Goal: Transaction & Acquisition: Book appointment/travel/reservation

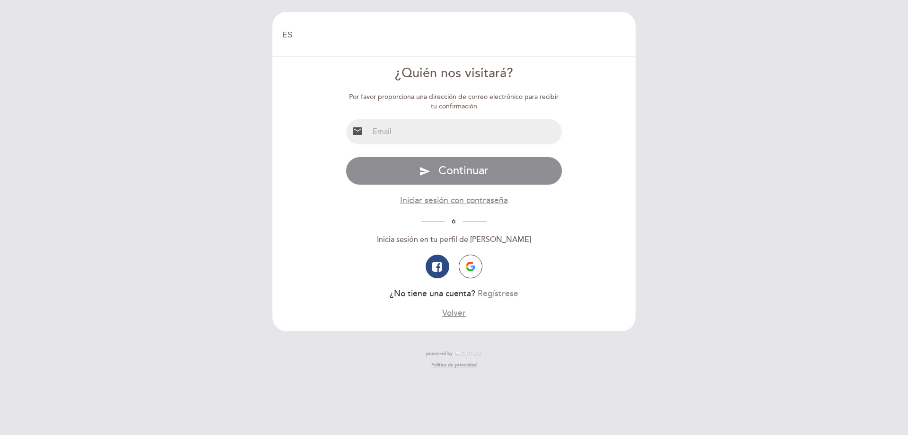
select select "es"
click at [376, 127] on input "email" at bounding box center [466, 131] width 194 height 25
type input "mmmanassero@hotmail.com"
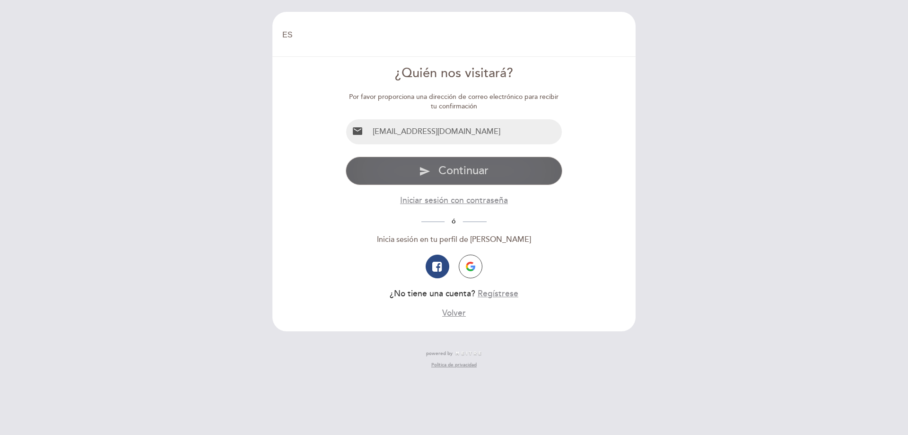
click at [470, 172] on span "Continuar" at bounding box center [464, 171] width 50 height 14
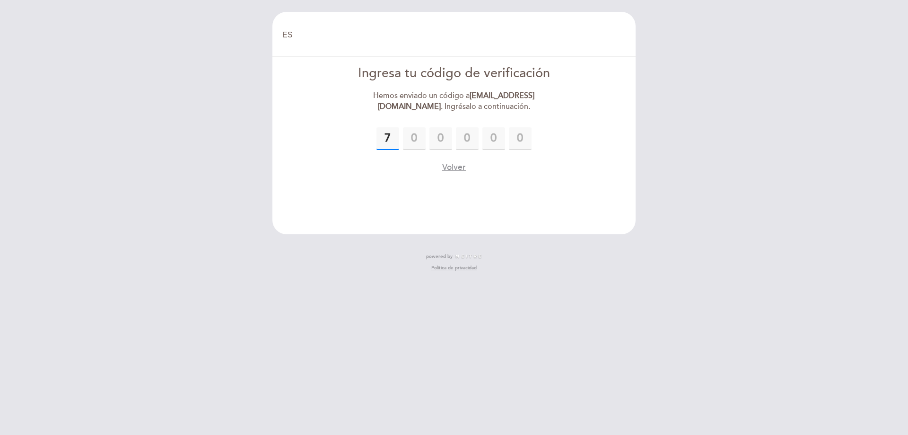
type input "7"
type input "9"
type input "5"
type input "9"
type input "1"
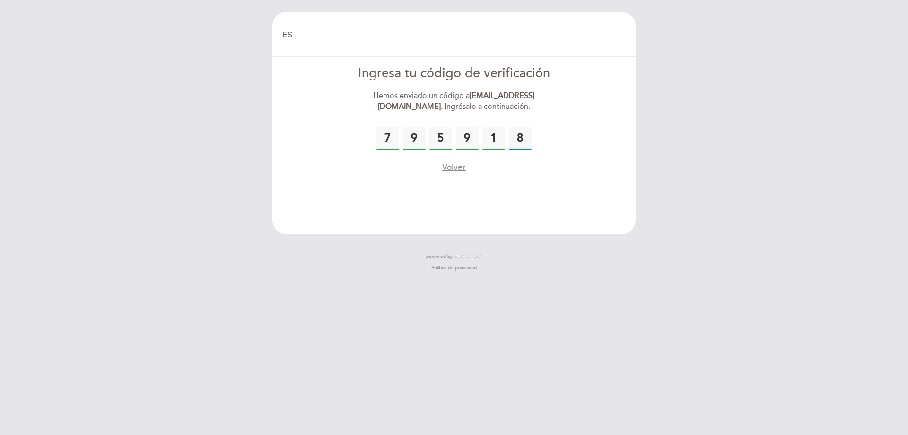
type input "8"
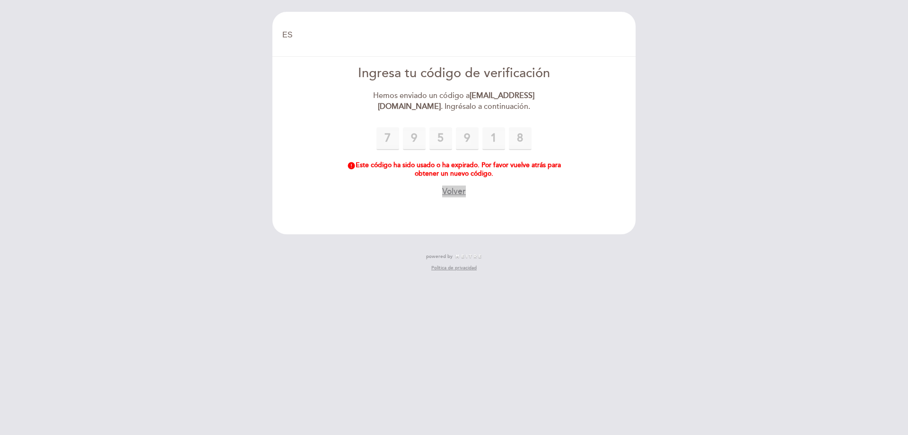
click at [453, 190] on button "Volver" at bounding box center [454, 191] width 24 height 12
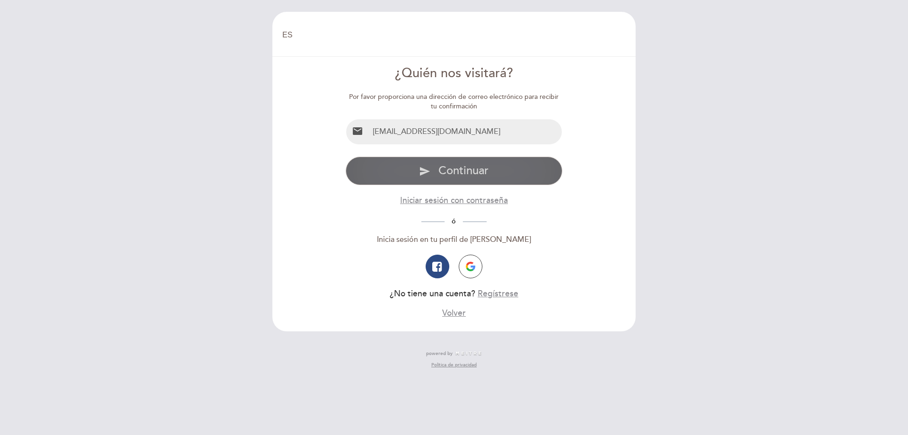
click at [462, 170] on span "Continuar" at bounding box center [464, 171] width 50 height 14
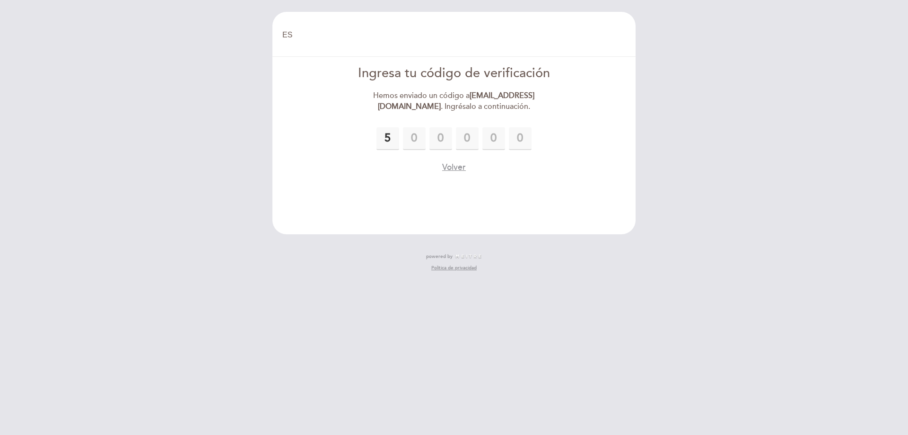
type input "5"
type input "7"
type input "8"
type input "2"
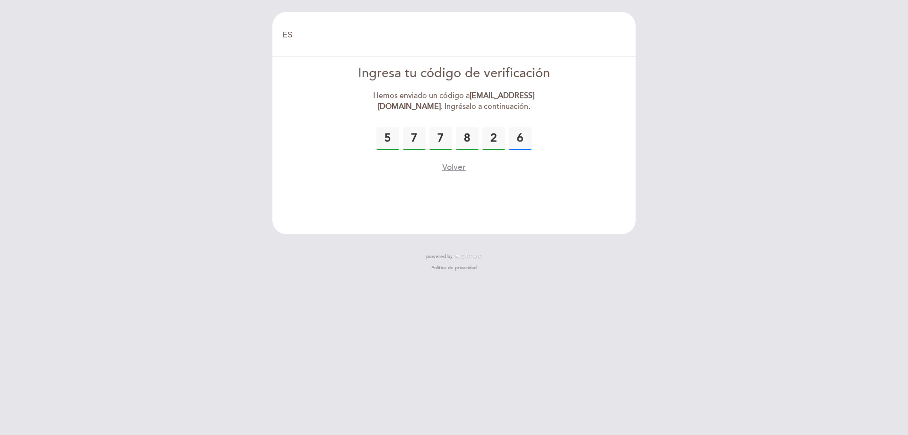
type input "6"
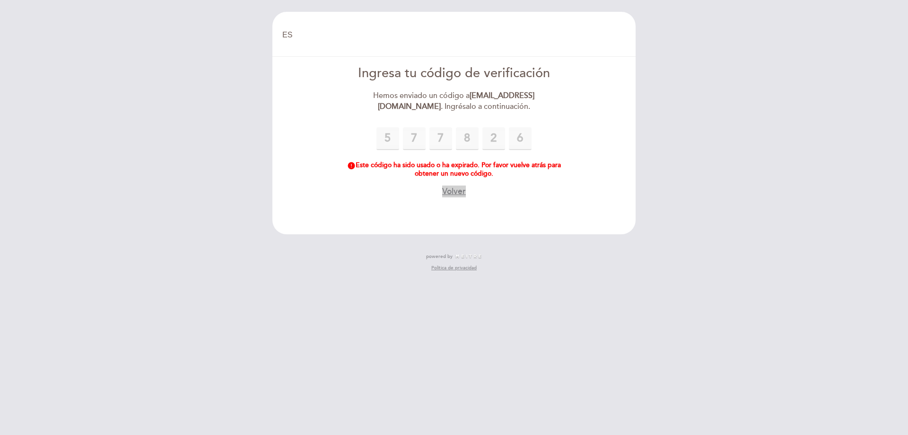
click at [453, 192] on button "Volver" at bounding box center [454, 191] width 24 height 12
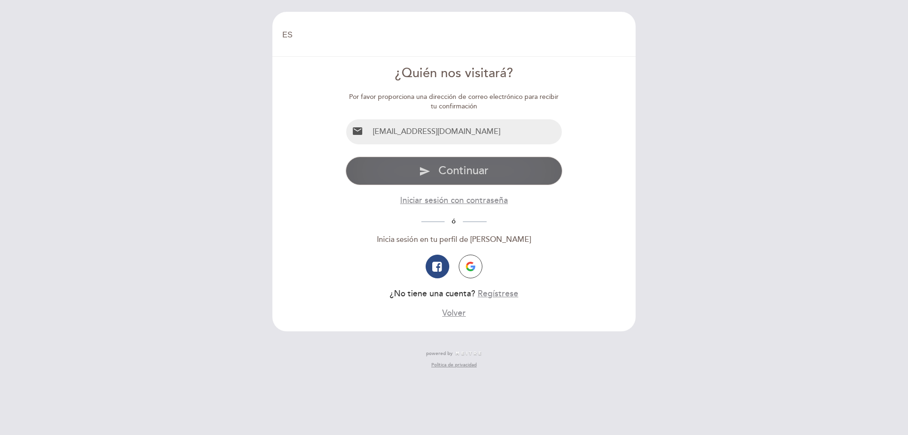
click at [468, 172] on span "Continuar" at bounding box center [464, 171] width 50 height 14
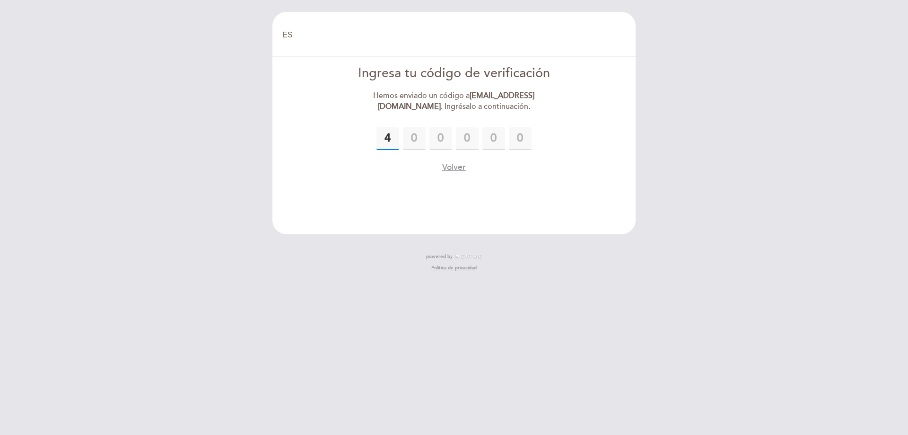
type input "4"
type input "6"
type input "5"
type input "1"
type input "0"
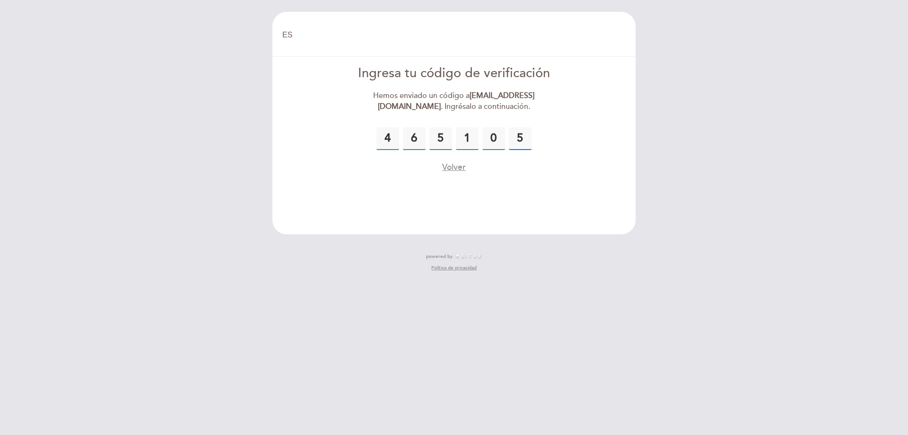
type input "5"
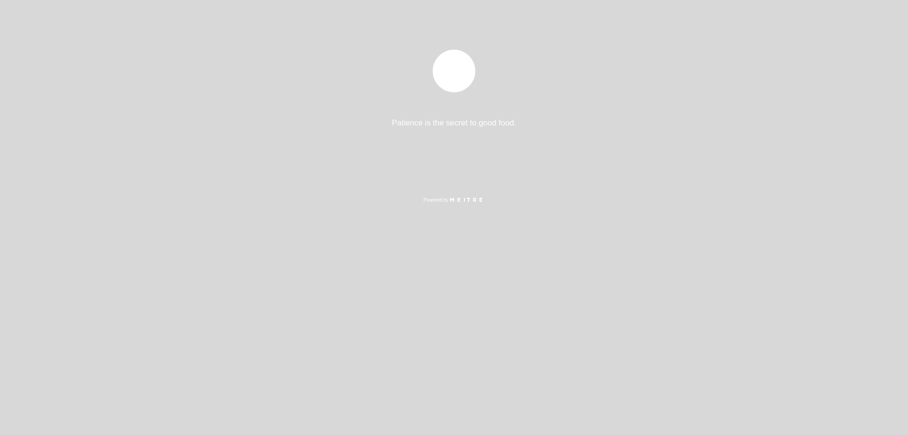
select select "es"
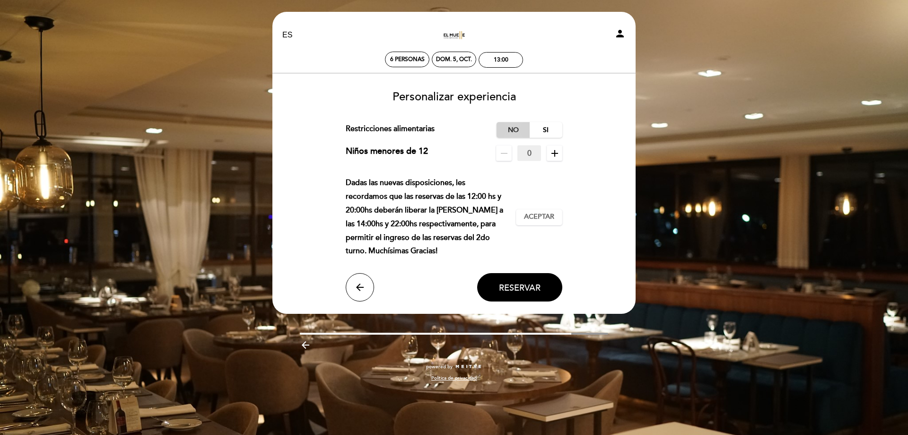
click at [514, 131] on label "No" at bounding box center [513, 130] width 33 height 16
click at [520, 286] on span "Reservar" at bounding box center [520, 287] width 42 height 10
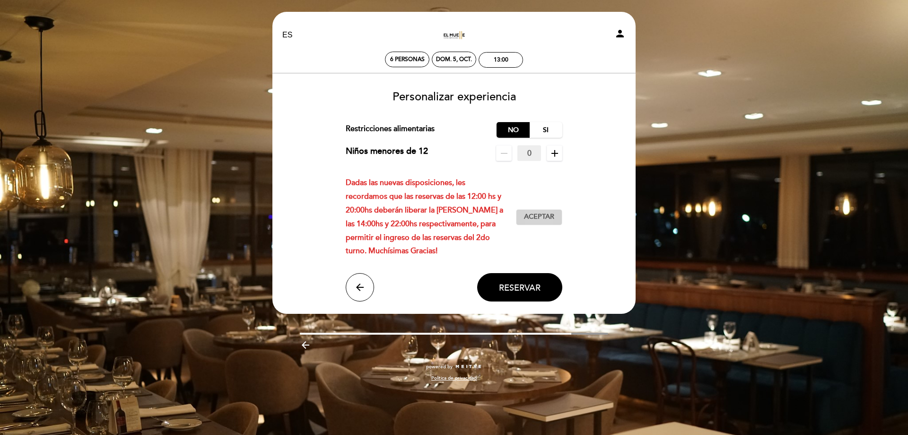
click at [545, 217] on span "Aceptar" at bounding box center [539, 217] width 30 height 10
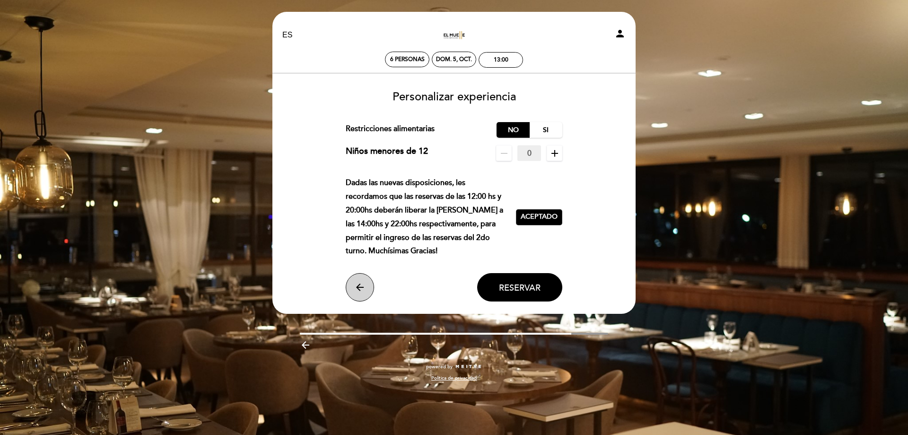
click at [359, 289] on icon "arrow_back" at bounding box center [359, 287] width 11 height 11
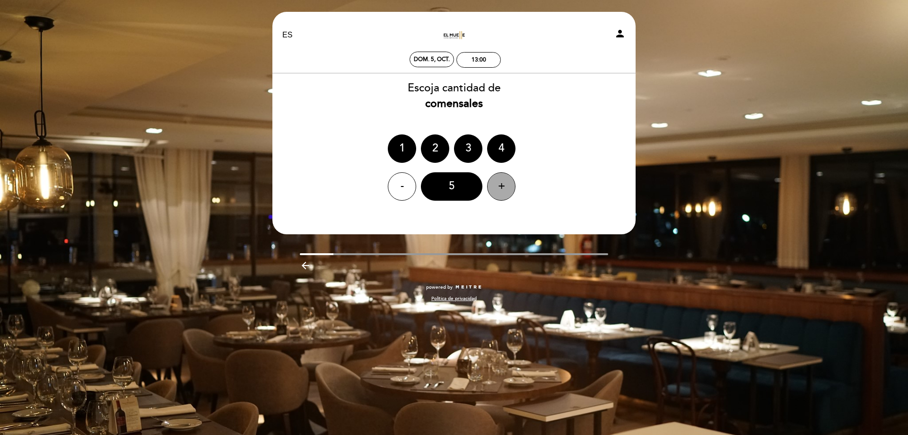
click at [501, 189] on div "+" at bounding box center [501, 186] width 28 height 28
click at [473, 212] on header "EN ES PT El Muelle Resto person dom. 5, oct. 13:00 [GEOGRAPHIC_DATA] [GEOGRAPHI…" at bounding box center [454, 123] width 363 height 222
click at [577, 168] on div "Escoja cantidad de comensales 1 2 3 4 - 6 +" at bounding box center [454, 140] width 364 height 120
click at [618, 35] on icon "person" at bounding box center [620, 33] width 11 height 11
select select "es"
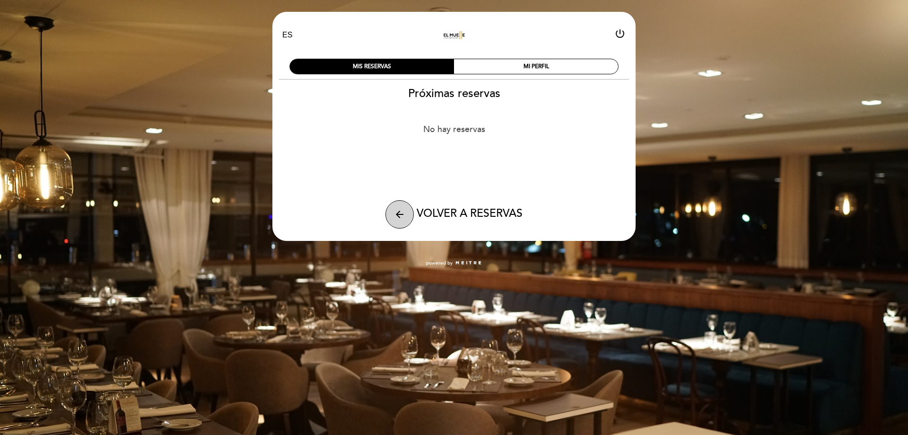
click at [395, 219] on icon "arrow_back" at bounding box center [399, 214] width 11 height 11
select select "es"
